Goal: Find specific page/section: Find specific page/section

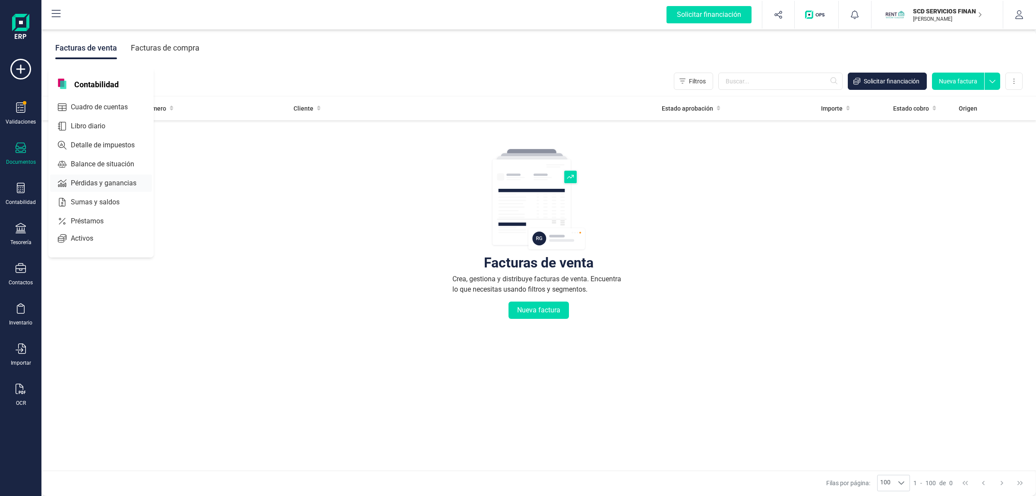
click at [102, 178] on span "Pérdidas y ganancias" at bounding box center [109, 183] width 85 height 10
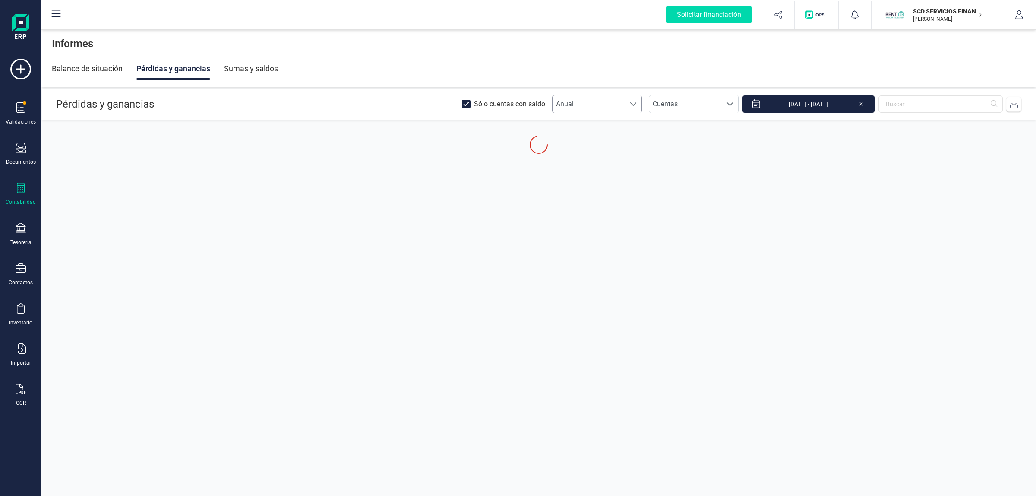
click at [619, 104] on span "Anual" at bounding box center [589, 103] width 73 height 17
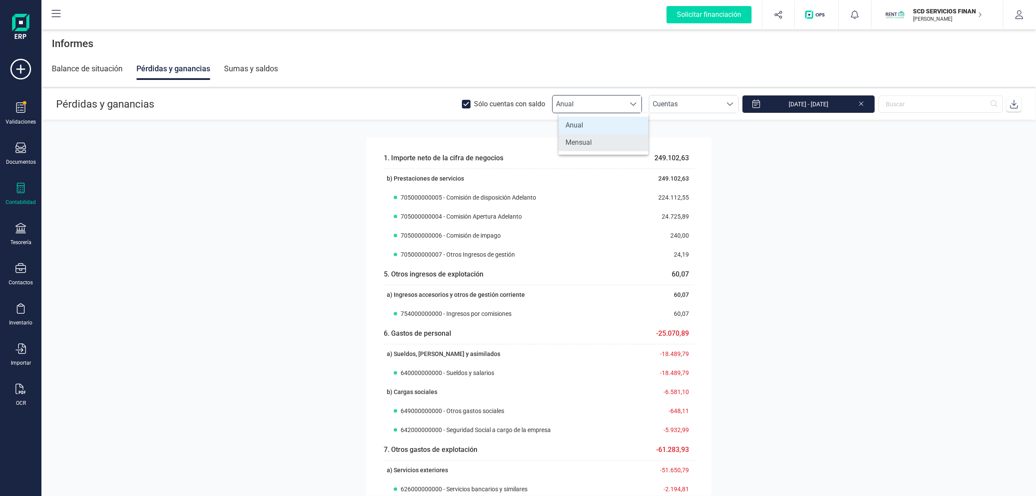
click at [607, 137] on li "Mensual" at bounding box center [604, 142] width 90 height 17
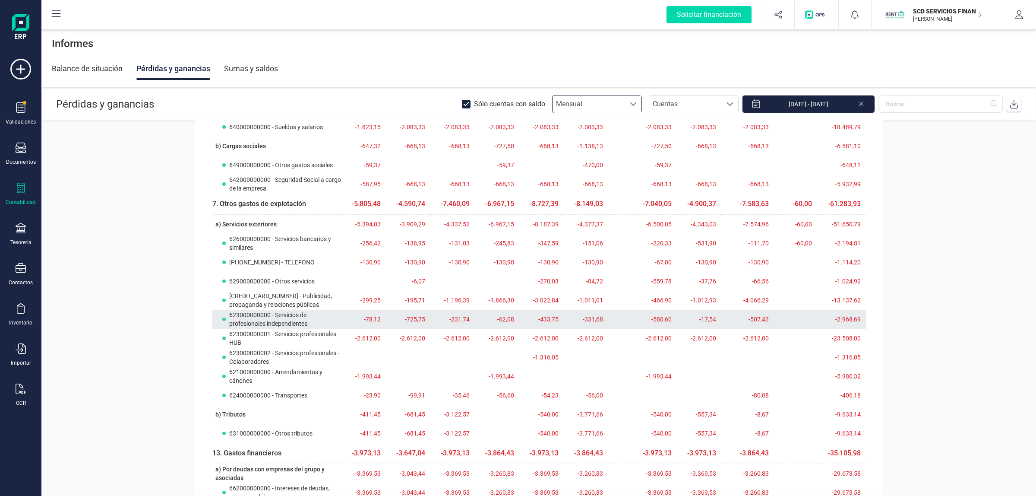
scroll to position [162, 0]
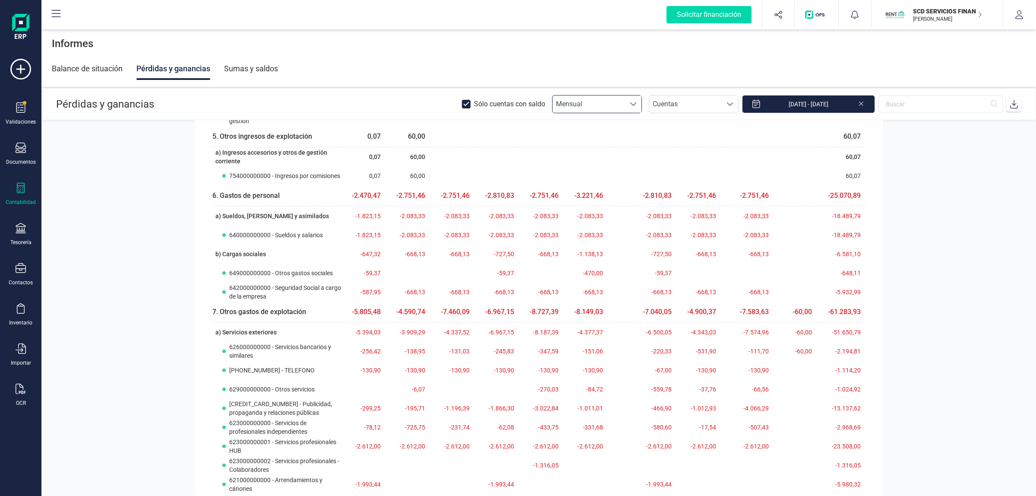
click at [471, 104] on icon at bounding box center [467, 105] width 9 height 9
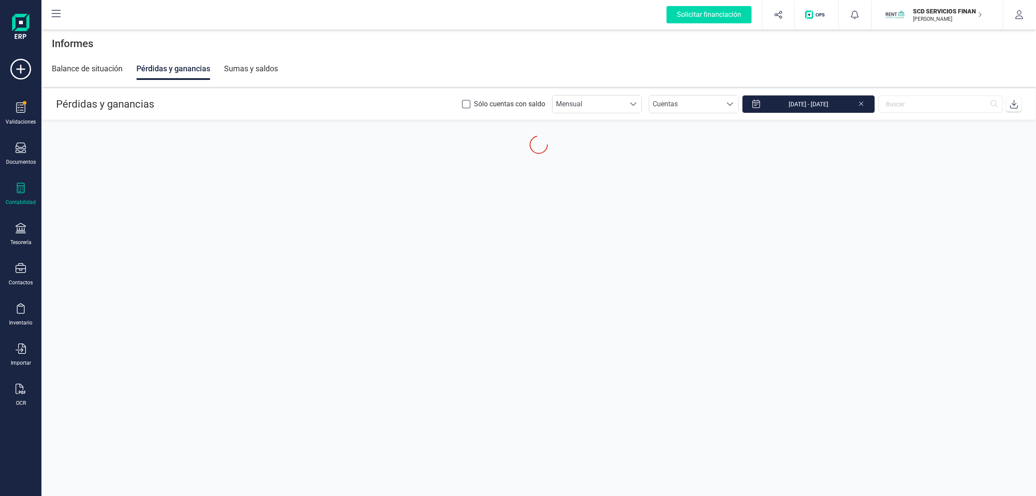
click at [672, 65] on div "Balance de situación Pérdidas y ganancias Sumas y saldos" at bounding box center [539, 68] width 974 height 22
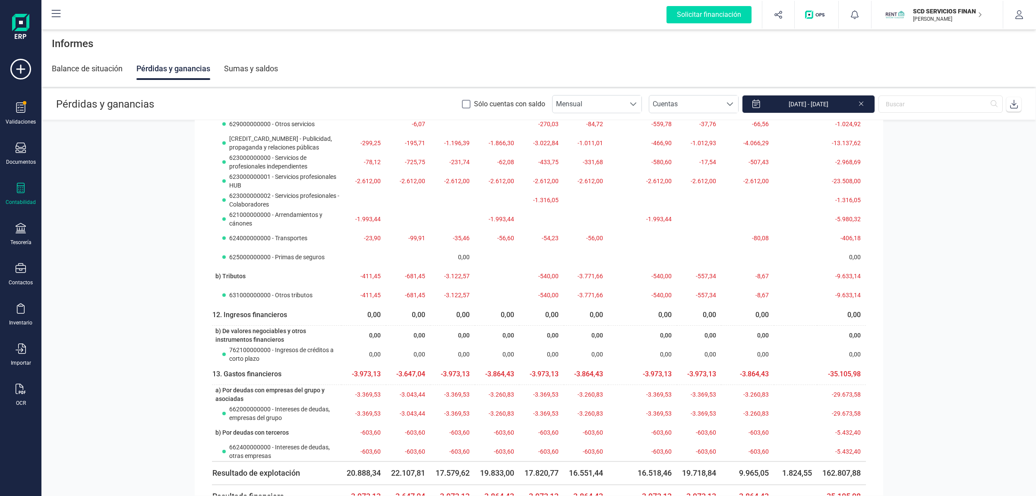
scroll to position [559, 0]
